Goal: Task Accomplishment & Management: Use online tool/utility

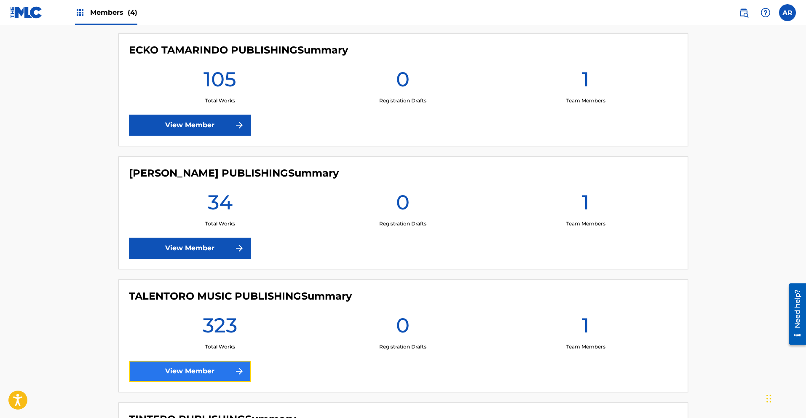
click at [217, 373] on link "View Member" at bounding box center [190, 371] width 122 height 21
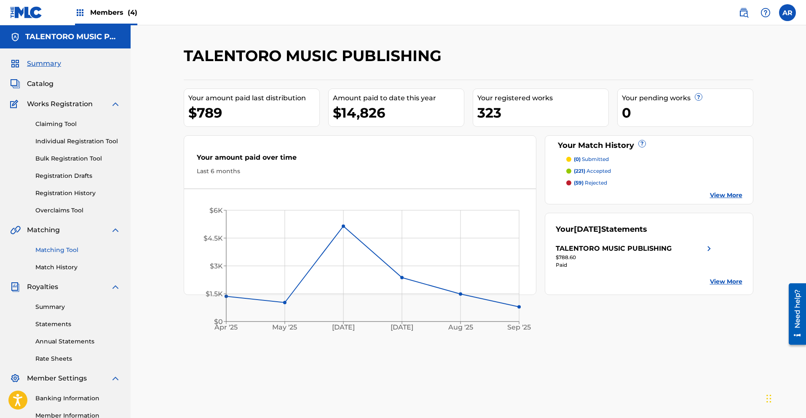
click at [66, 251] on link "Matching Tool" at bounding box center [77, 250] width 85 height 9
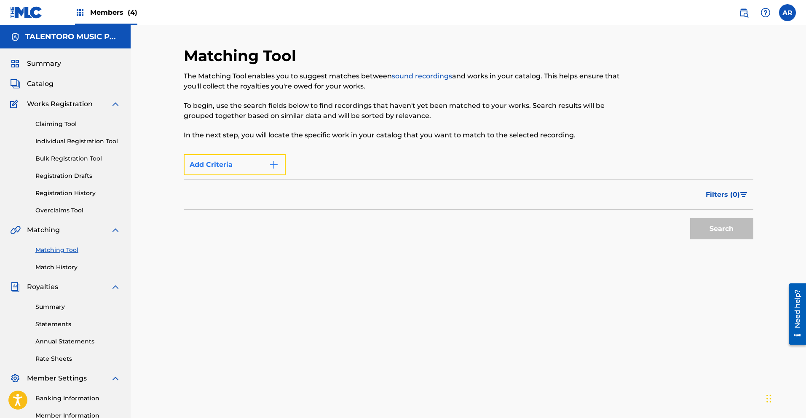
click at [265, 161] on button "Add Criteria" at bounding box center [235, 164] width 102 height 21
click at [59, 248] on link "Matching Tool" at bounding box center [77, 250] width 85 height 9
click at [276, 164] on img "Search Form" at bounding box center [274, 165] width 10 height 10
click at [66, 268] on link "Match History" at bounding box center [77, 267] width 85 height 9
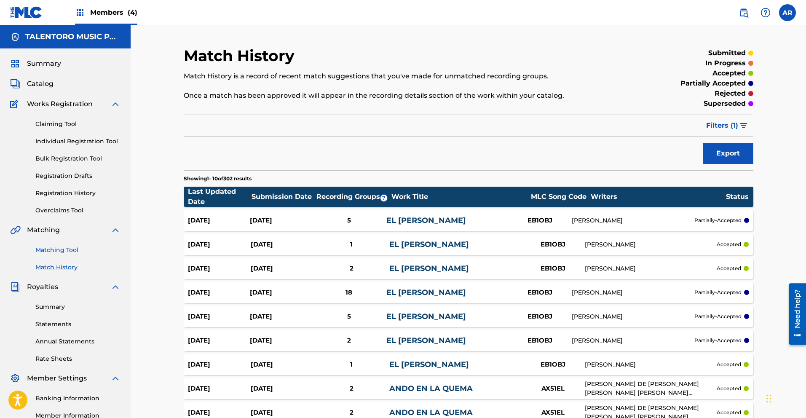
click at [39, 249] on link "Matching Tool" at bounding box center [77, 250] width 85 height 9
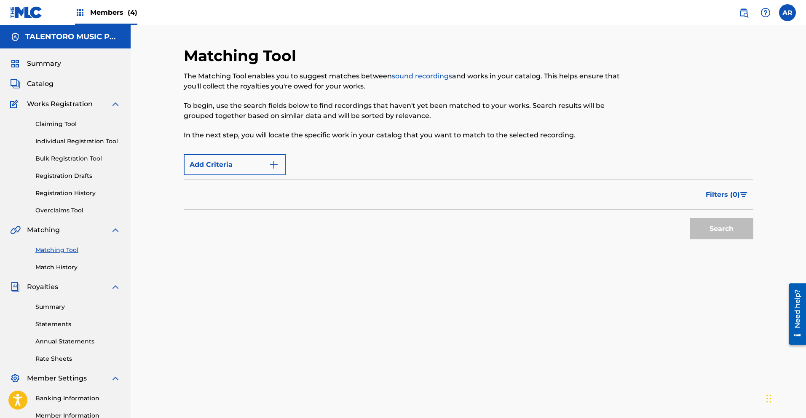
click at [102, 11] on span "Members (4)" at bounding box center [113, 13] width 47 height 10
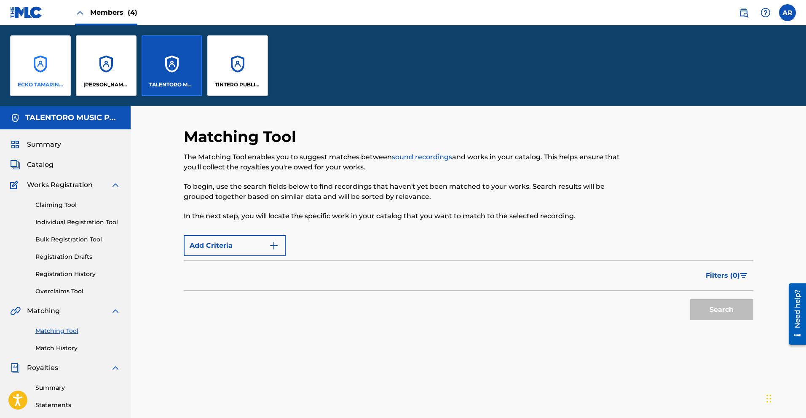
click at [48, 73] on div "ECKO TAMARINDO PUBLISHING" at bounding box center [40, 65] width 61 height 61
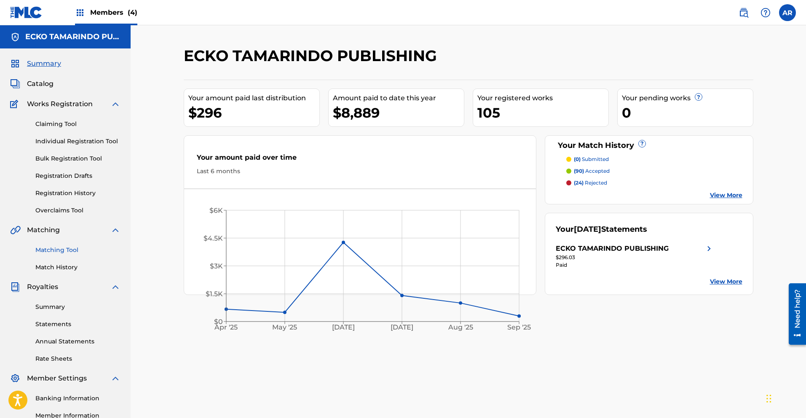
click at [53, 248] on link "Matching Tool" at bounding box center [77, 250] width 85 height 9
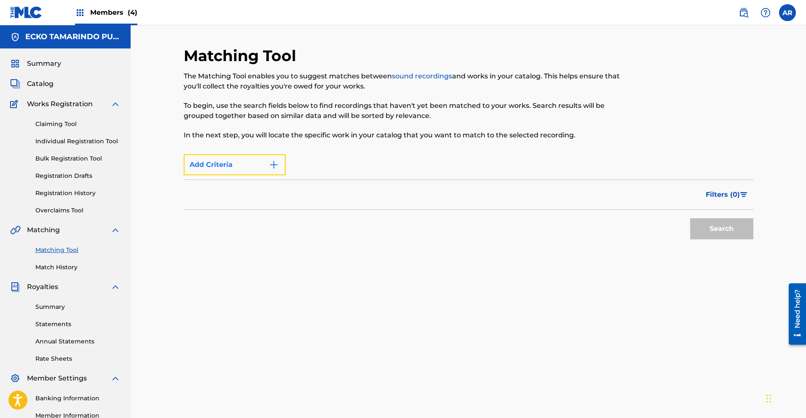
click at [204, 161] on button "Add Criteria" at bounding box center [235, 164] width 102 height 21
click at [195, 170] on button "Add Criteria" at bounding box center [235, 164] width 102 height 21
click at [45, 82] on span "Catalog" at bounding box center [40, 84] width 27 height 10
